Goal: Navigation & Orientation: Find specific page/section

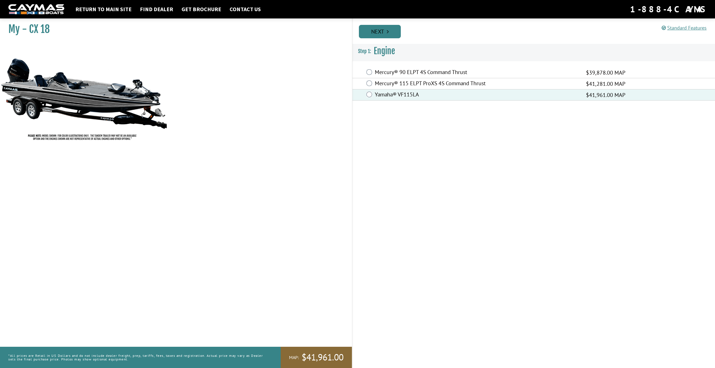
click at [378, 30] on link "Next" at bounding box center [380, 31] width 42 height 13
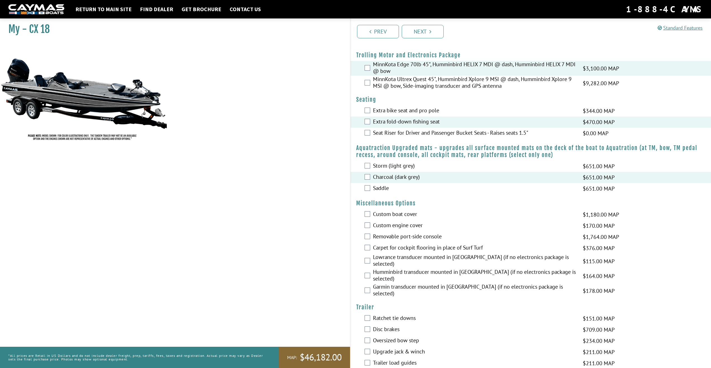
scroll to position [42, 0]
click at [431, 32] on icon "Pagination" at bounding box center [430, 32] width 2 height 6
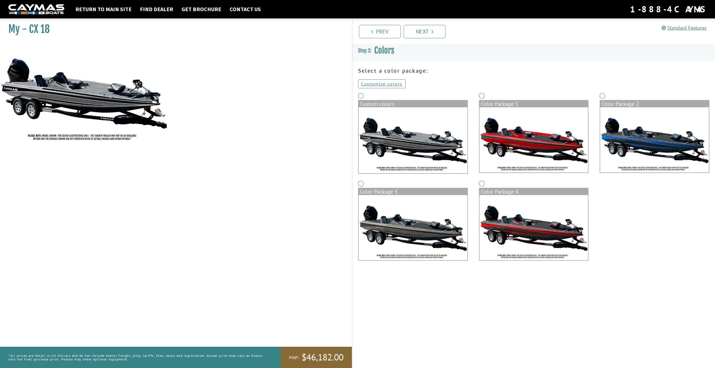
click at [507, 135] on img at bounding box center [534, 139] width 109 height 65
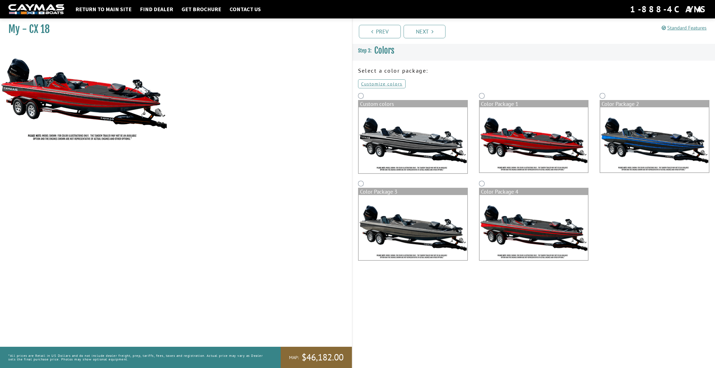
click at [419, 144] on img at bounding box center [413, 140] width 109 height 66
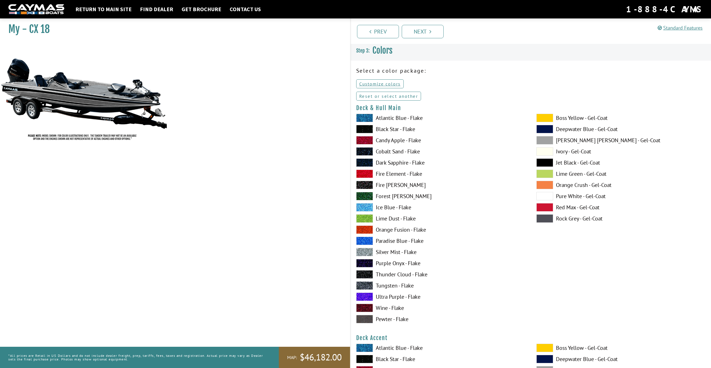
click at [377, 97] on link "Reset or select another" at bounding box center [388, 96] width 65 height 9
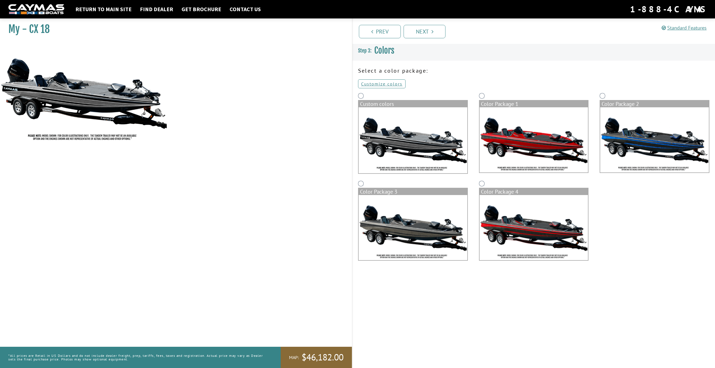
click at [525, 118] on img at bounding box center [534, 139] width 109 height 65
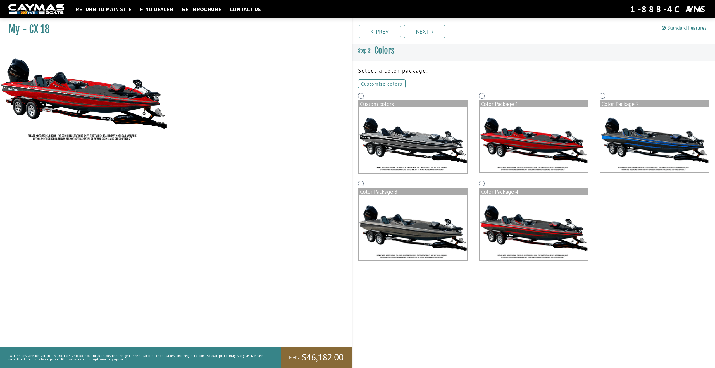
click at [622, 130] on img at bounding box center [654, 139] width 109 height 65
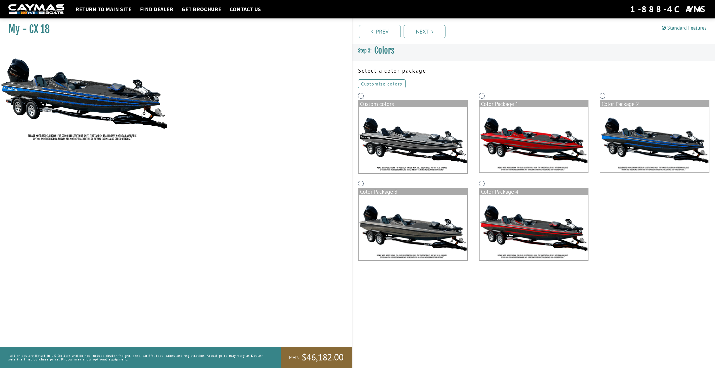
click at [389, 227] on img at bounding box center [413, 227] width 109 height 65
click at [494, 221] on img at bounding box center [534, 227] width 109 height 65
click at [513, 145] on img at bounding box center [534, 139] width 109 height 65
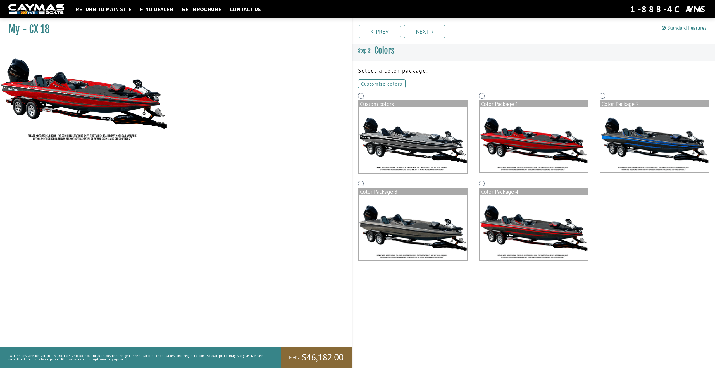
click at [518, 205] on img at bounding box center [534, 227] width 109 height 65
click at [112, 101] on img at bounding box center [84, 93] width 168 height 102
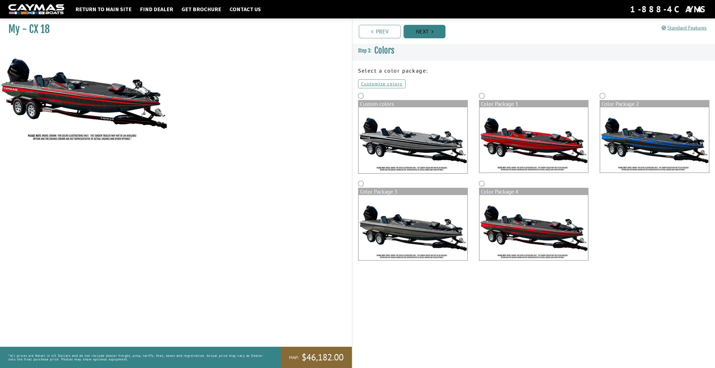
click at [424, 36] on link "Next" at bounding box center [425, 31] width 42 height 13
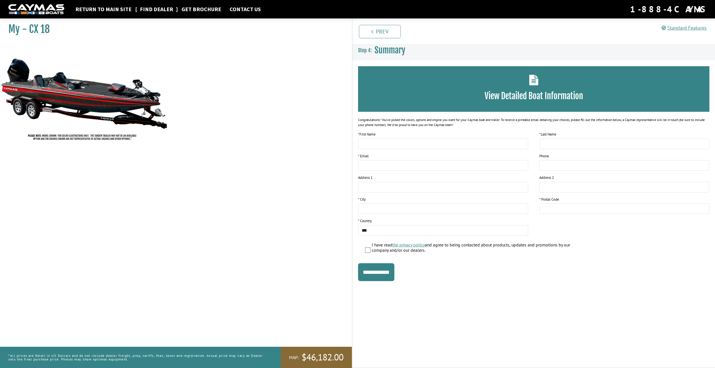
click at [150, 8] on link "Find Dealer" at bounding box center [156, 9] width 39 height 7
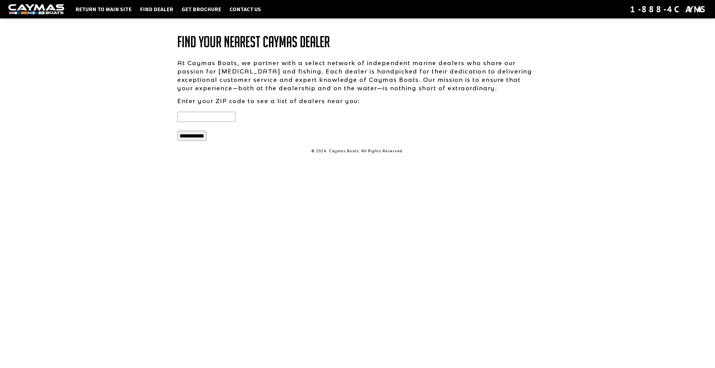
click at [201, 117] on input "text" at bounding box center [206, 117] width 58 height 10
type input "*****"
click at [205, 137] on input "**********" at bounding box center [191, 136] width 29 height 10
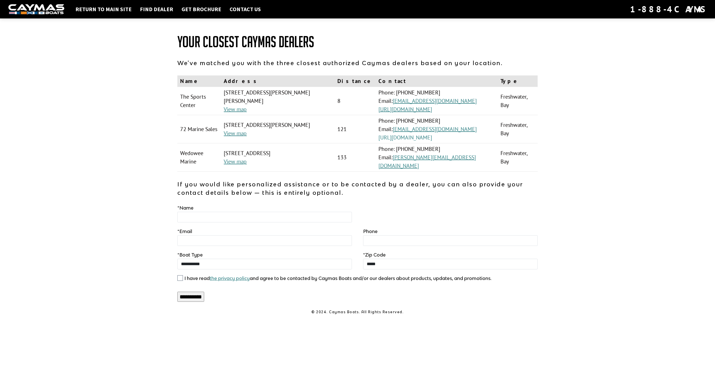
click at [426, 136] on link "https://www.72marine.com/" at bounding box center [405, 137] width 54 height 7
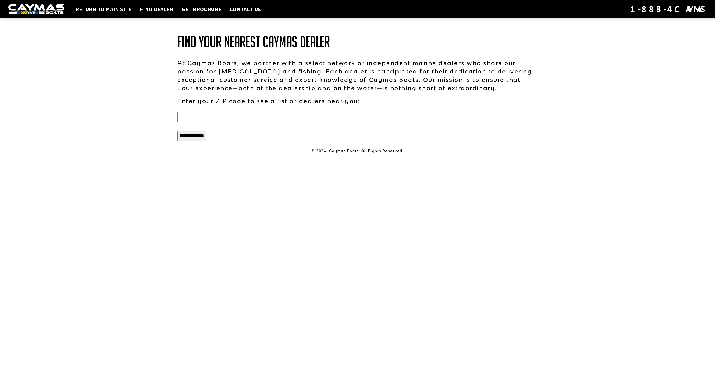
click at [213, 113] on input "text" at bounding box center [206, 117] width 58 height 10
click at [206, 135] on input "**********" at bounding box center [191, 136] width 29 height 10
drag, startPoint x: 206, startPoint y: 118, endPoint x: 108, endPoint y: 116, distance: 98.6
click at [108, 116] on div "Return to main site Find Dealer Get Brochure Contact Us 1-888-4CAYMAS Find Your…" at bounding box center [357, 184] width 715 height 368
type input "*****"
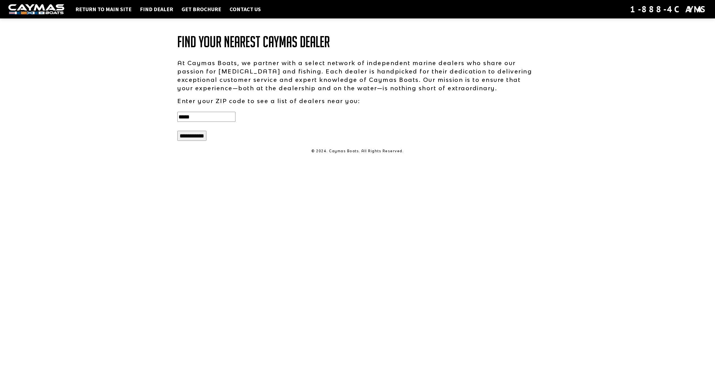
click at [194, 134] on input "**********" at bounding box center [191, 136] width 29 height 10
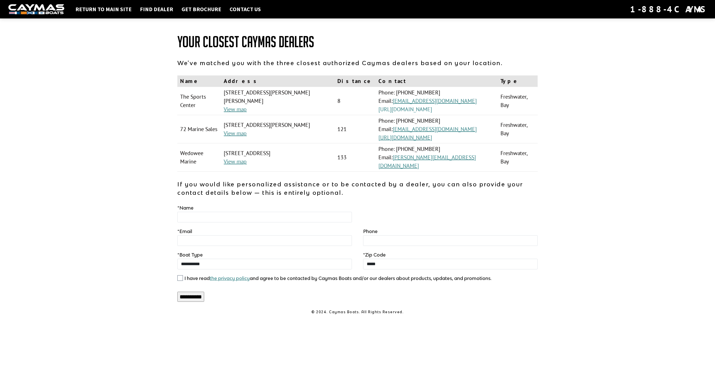
click at [432, 110] on link "https://www.thesportscenter.com/" at bounding box center [405, 109] width 54 height 7
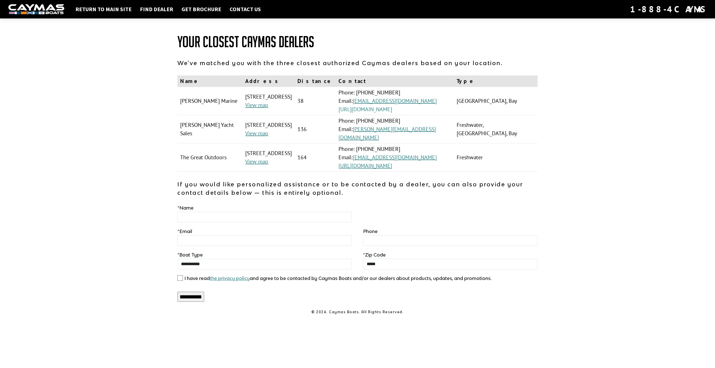
click at [392, 110] on link "[URL][DOMAIN_NAME]" at bounding box center [366, 109] width 54 height 7
click at [392, 169] on link "[URL][DOMAIN_NAME]" at bounding box center [366, 165] width 54 height 7
